Goal: Browse casually

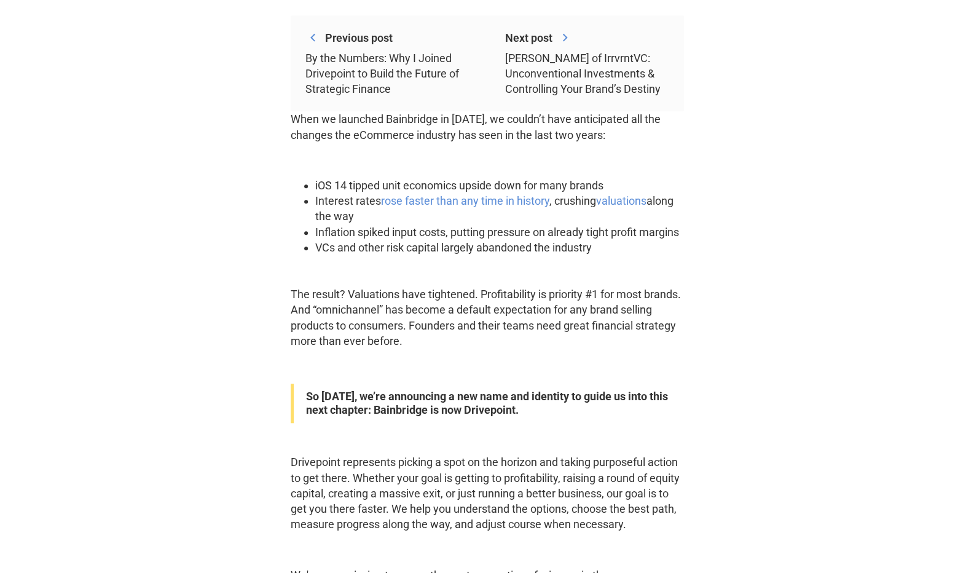
scroll to position [534, 0]
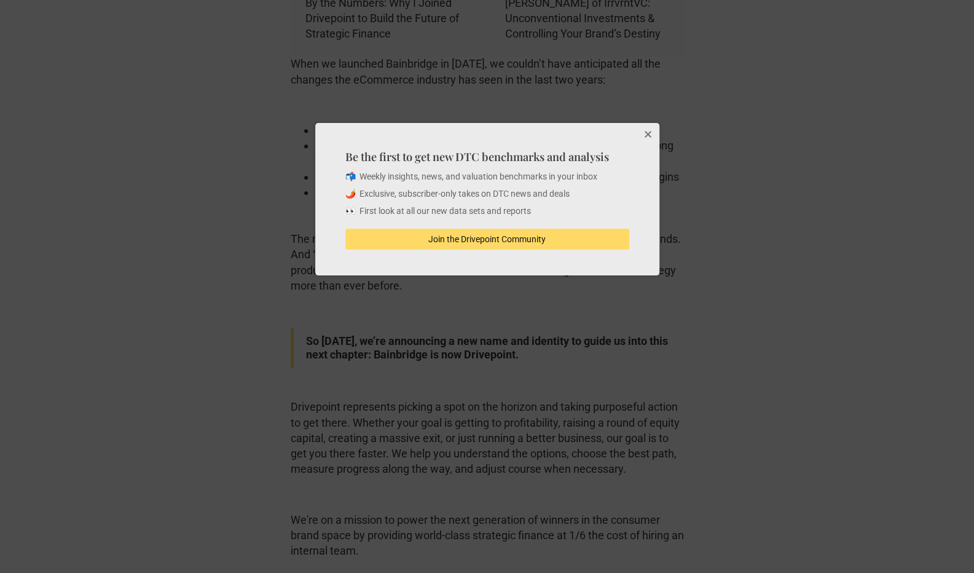
click at [647, 130] on button "Close" at bounding box center [647, 135] width 25 height 25
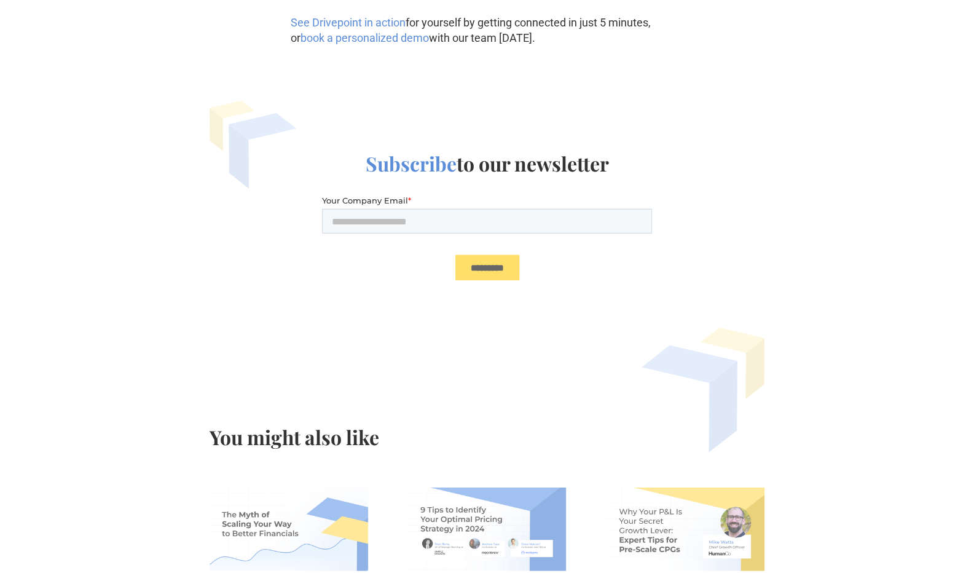
scroll to position [1930, 0]
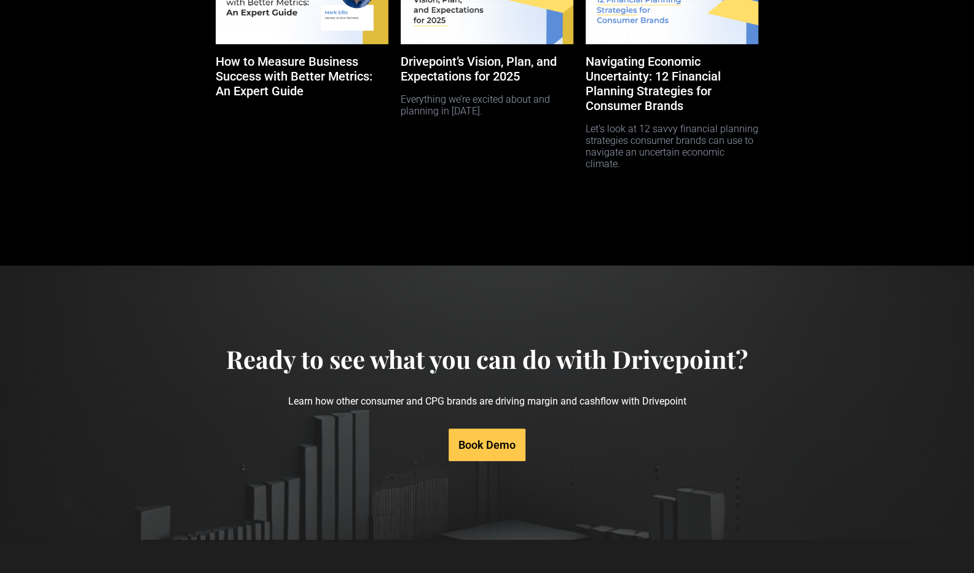
scroll to position [6081, 0]
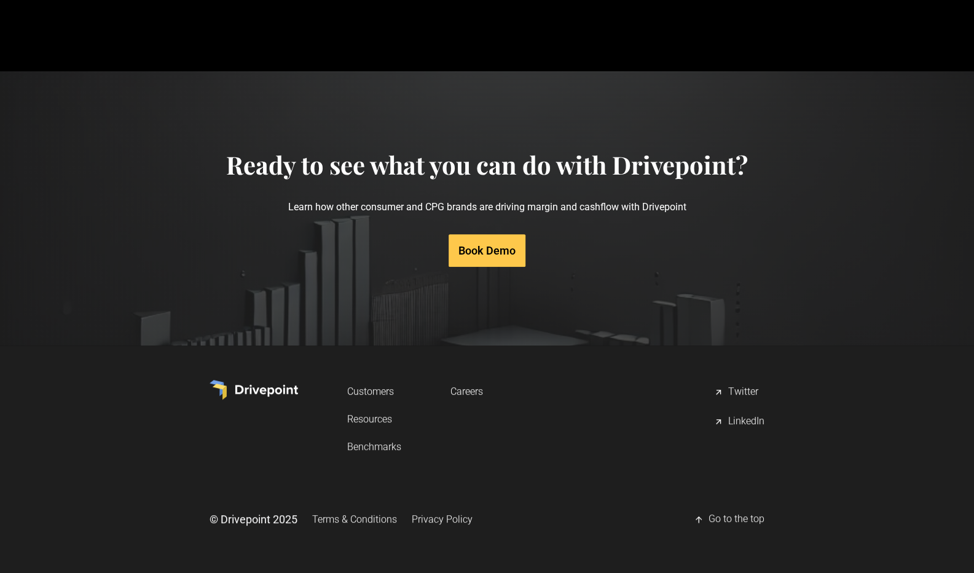
click at [370, 390] on link "Customers" at bounding box center [374, 391] width 54 height 23
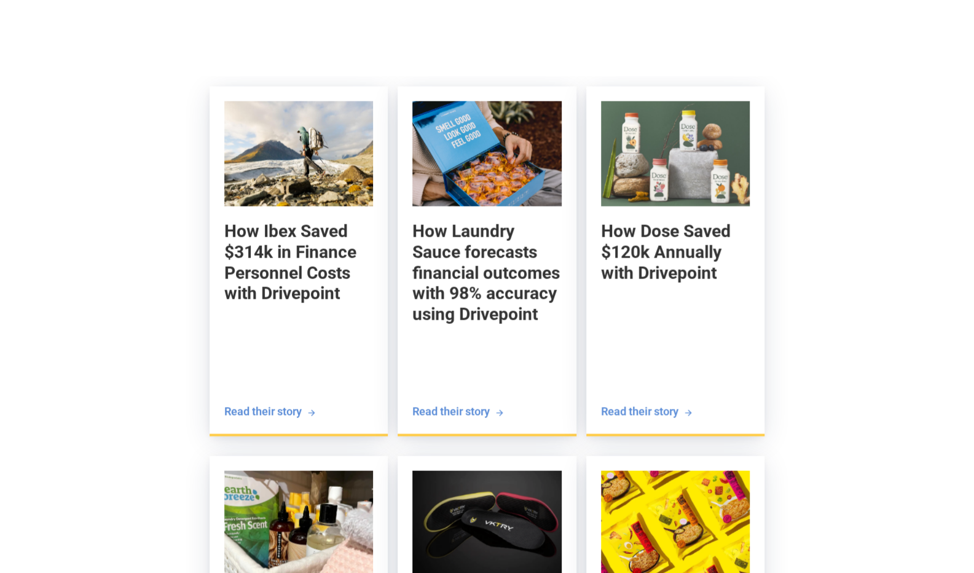
scroll to position [1296, 0]
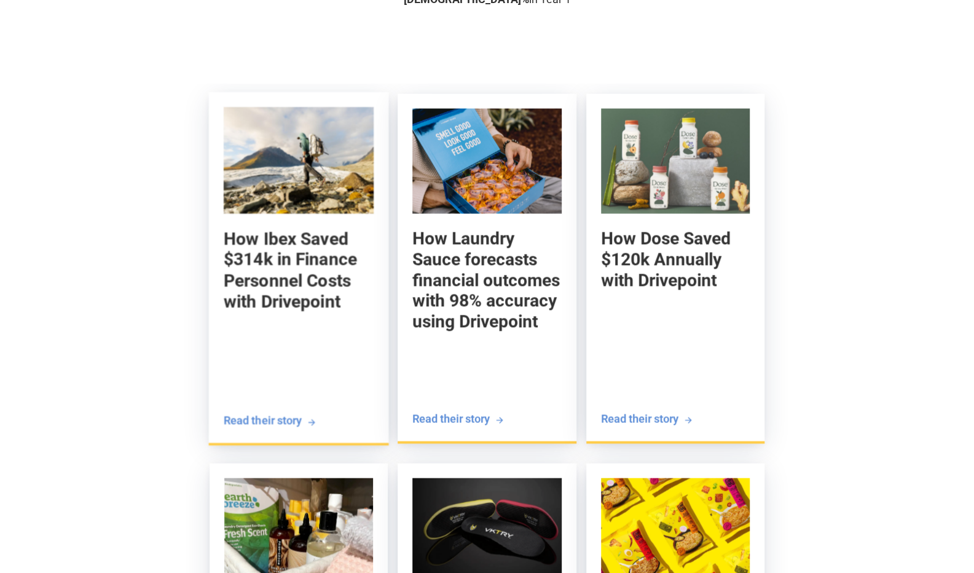
click at [254, 290] on h5 "How Ibex Saved $314k in Finance Personnel Costs with Drivepoint" at bounding box center [299, 270] width 151 height 84
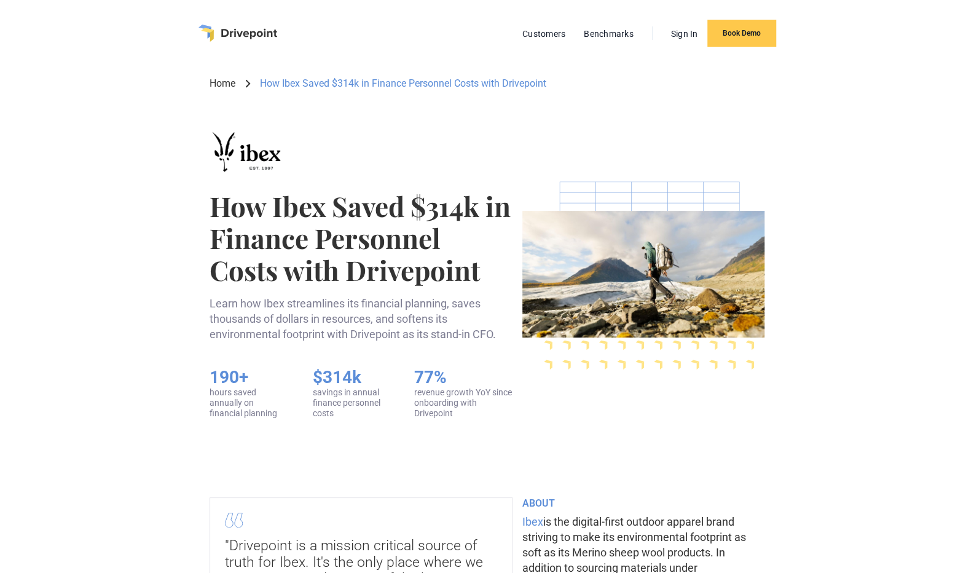
click at [240, 28] on img "home" at bounding box center [238, 33] width 79 height 17
